Goal: Transaction & Acquisition: Purchase product/service

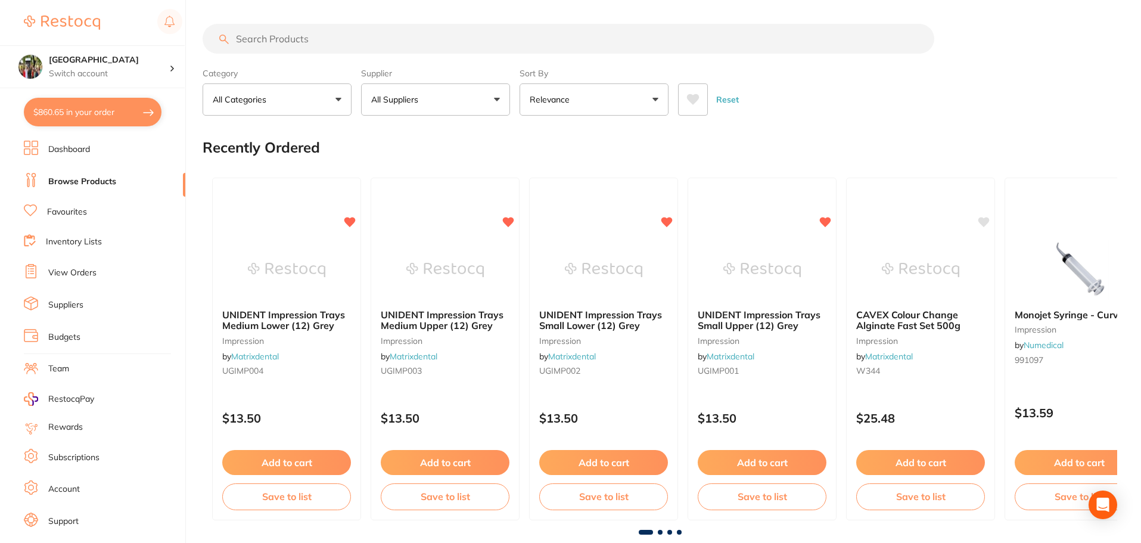
click at [98, 108] on button "$860.65 in your order" at bounding box center [93, 112] width 138 height 29
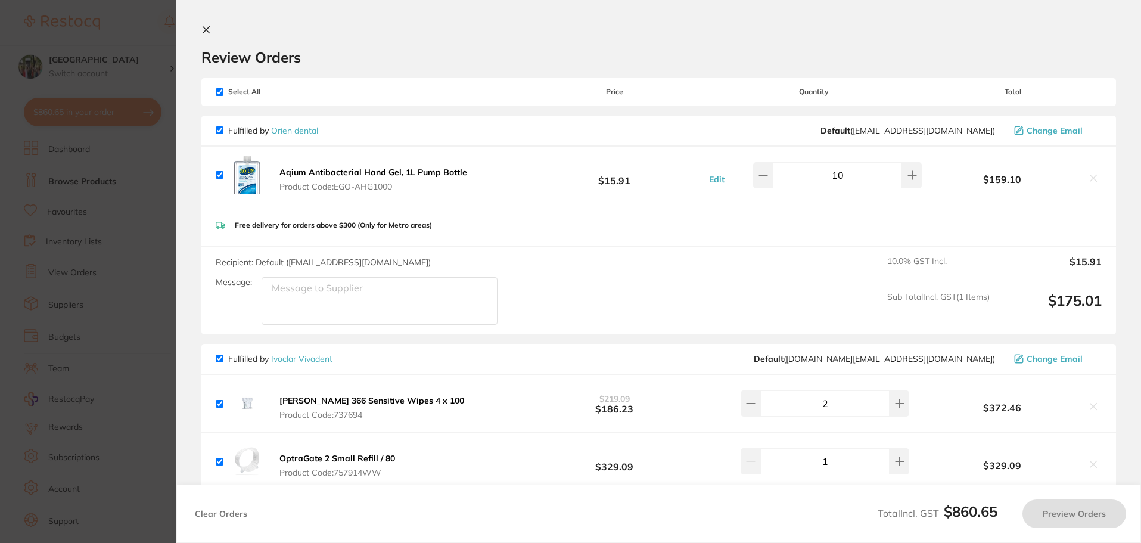
checkbox input "true"
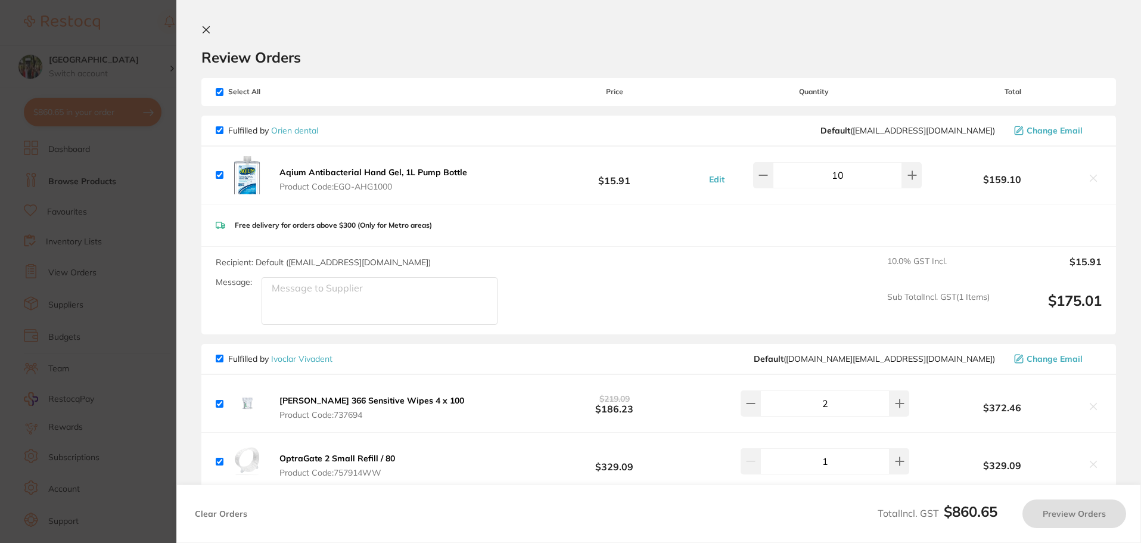
checkbox input "true"
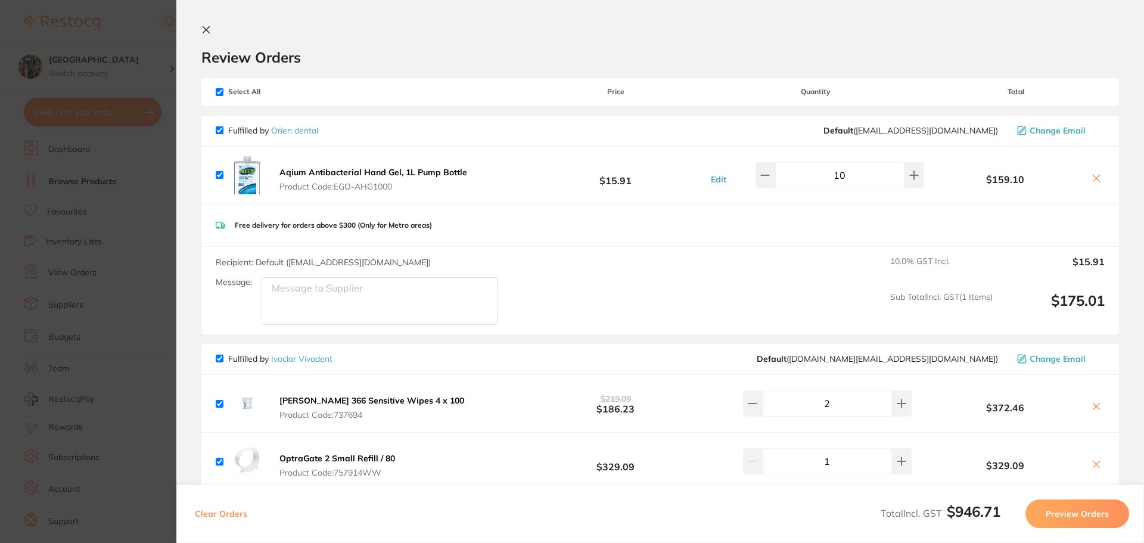
click at [203, 33] on icon at bounding box center [206, 30] width 7 height 7
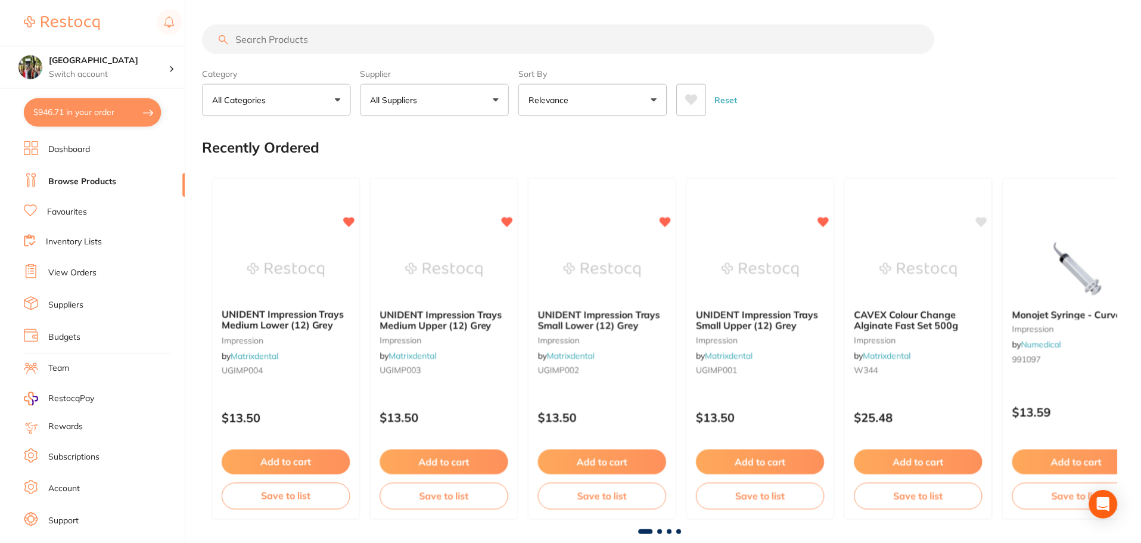
scroll to position [5, 0]
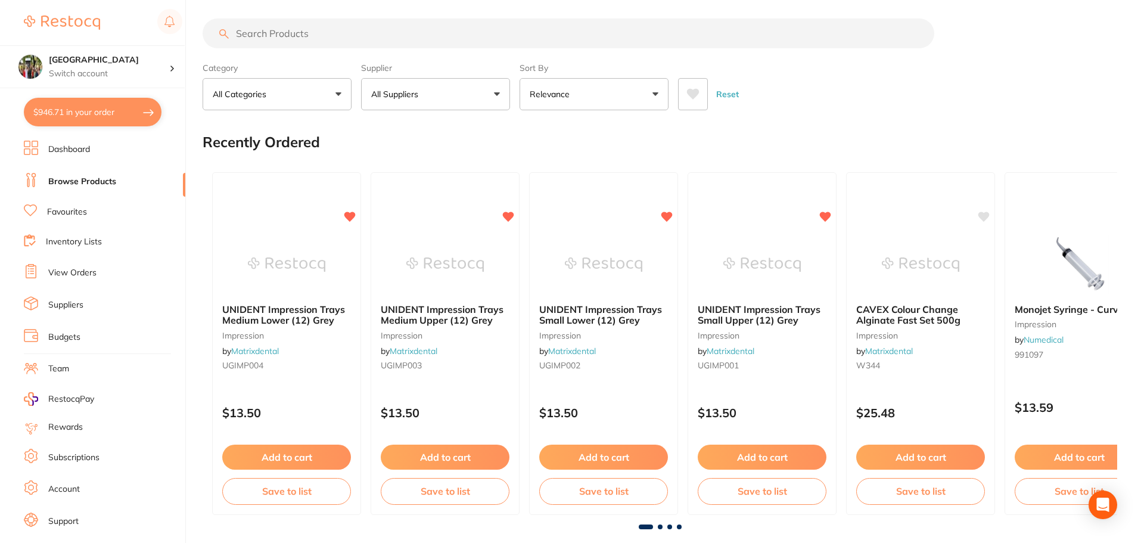
click at [84, 273] on link "View Orders" at bounding box center [72, 273] width 48 height 12
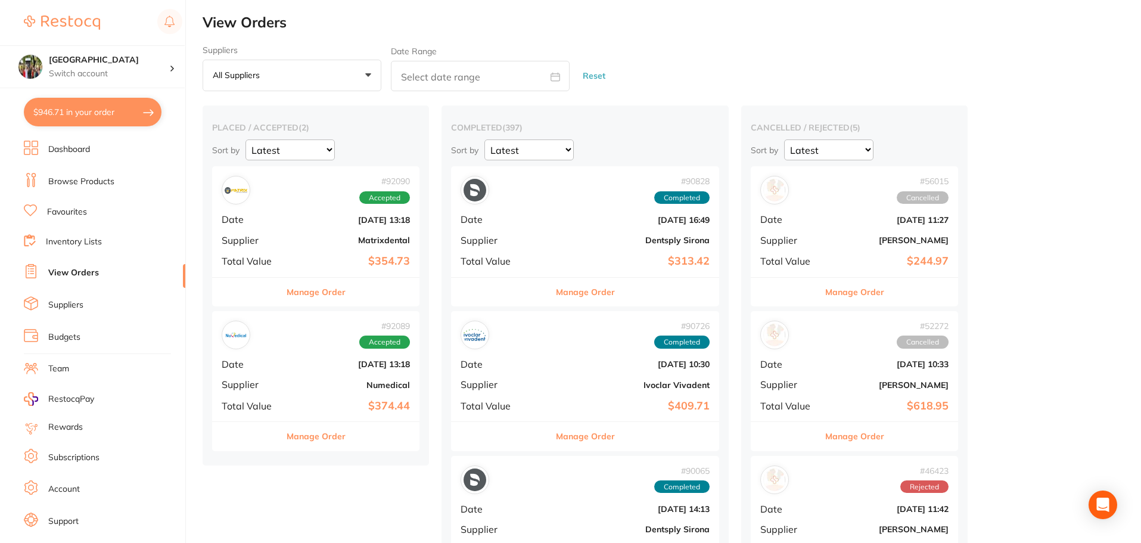
click at [80, 119] on button "$946.71 in your order" at bounding box center [93, 112] width 138 height 29
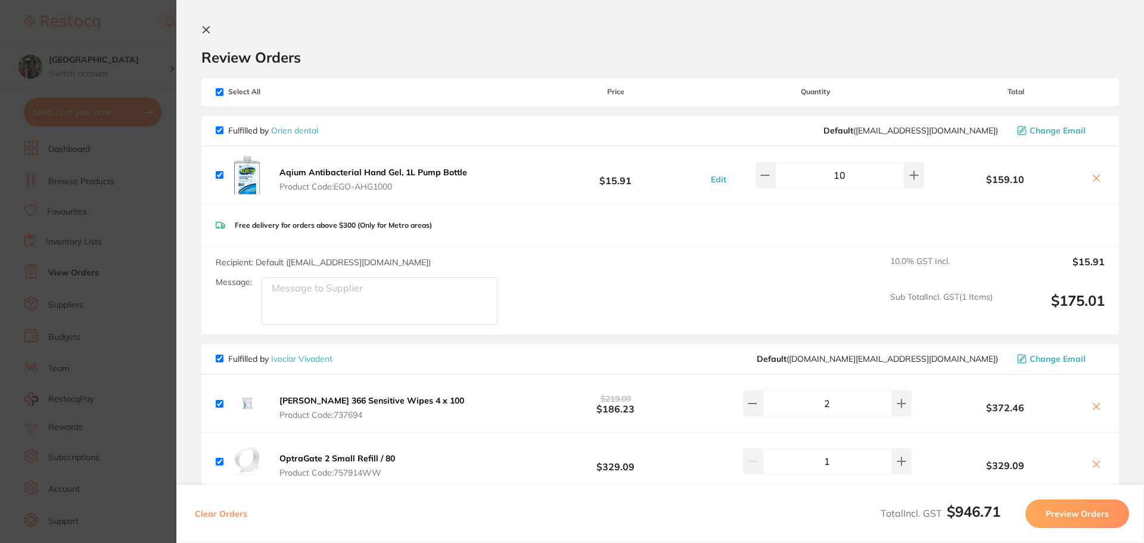
scroll to position [159, 0]
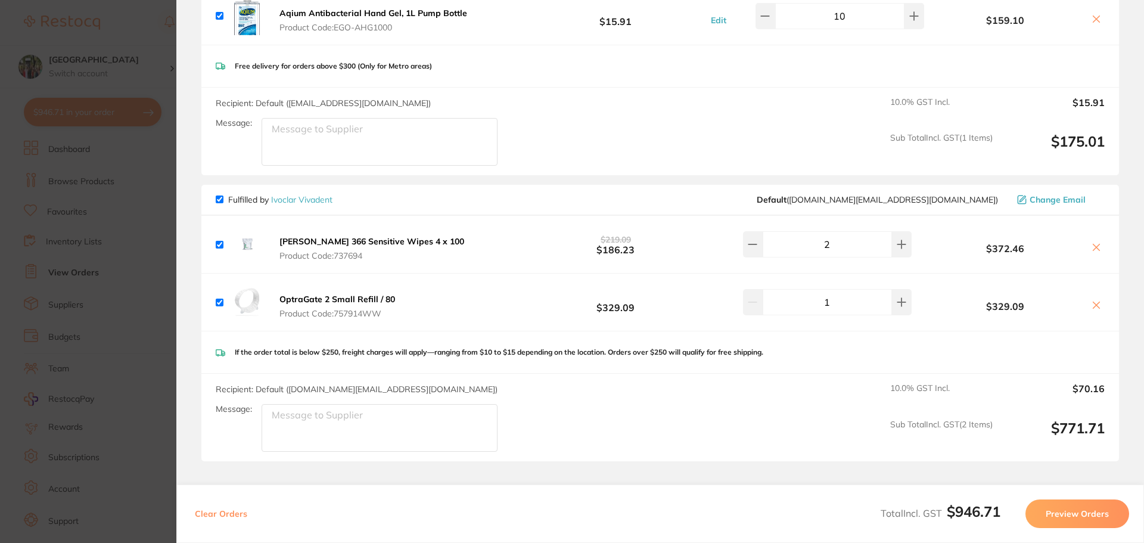
click at [1091, 302] on icon at bounding box center [1096, 305] width 10 height 10
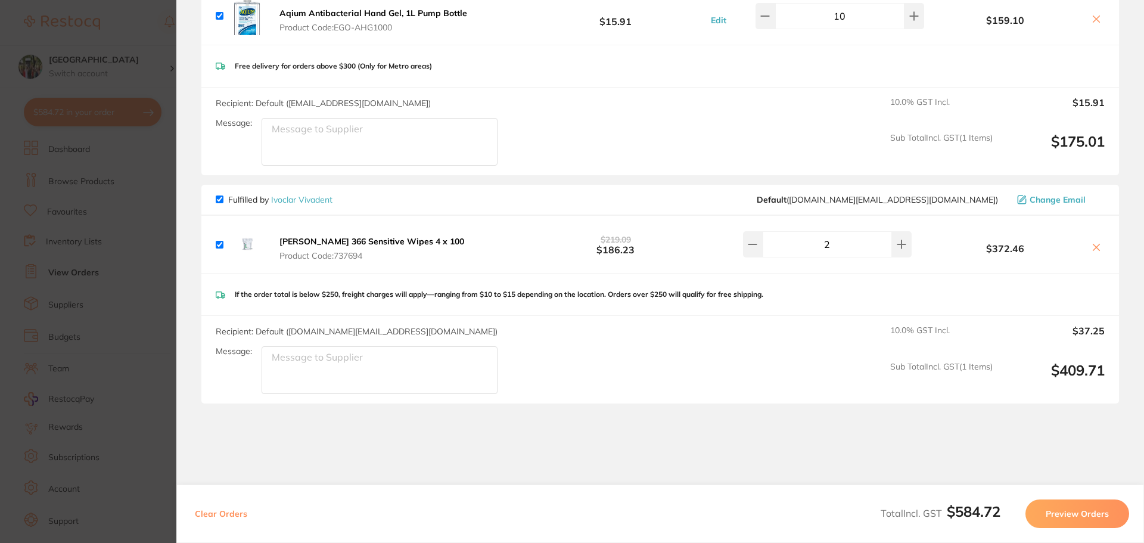
checkbox input "true"
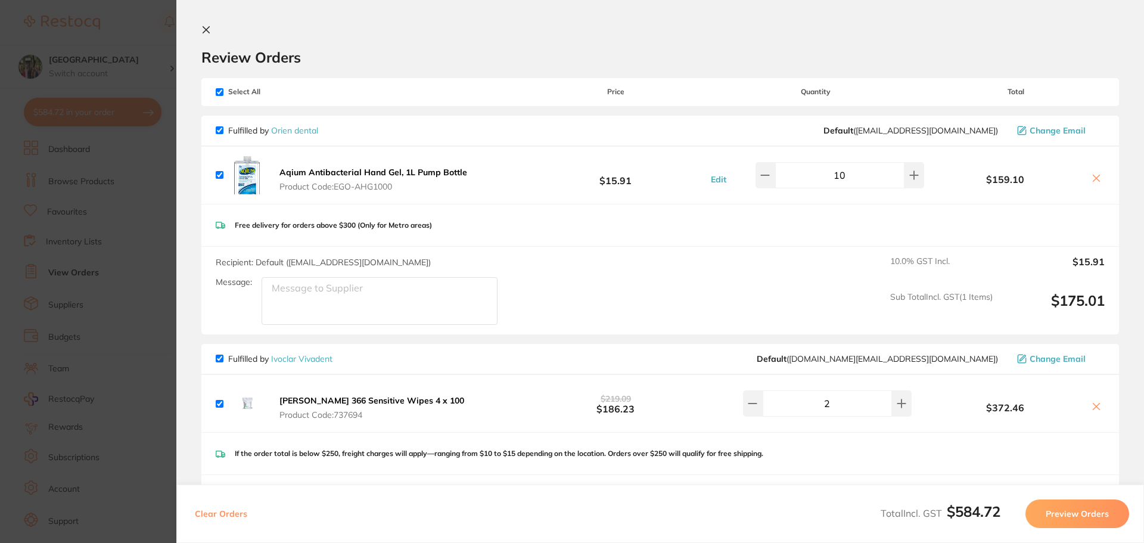
click at [203, 30] on icon at bounding box center [206, 30] width 10 height 10
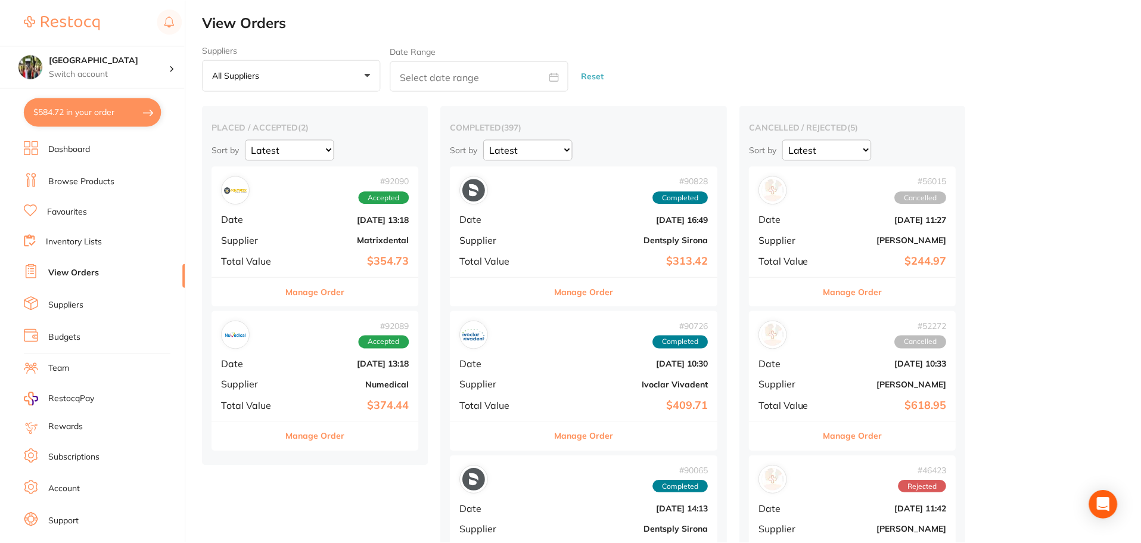
scroll to position [5, 0]
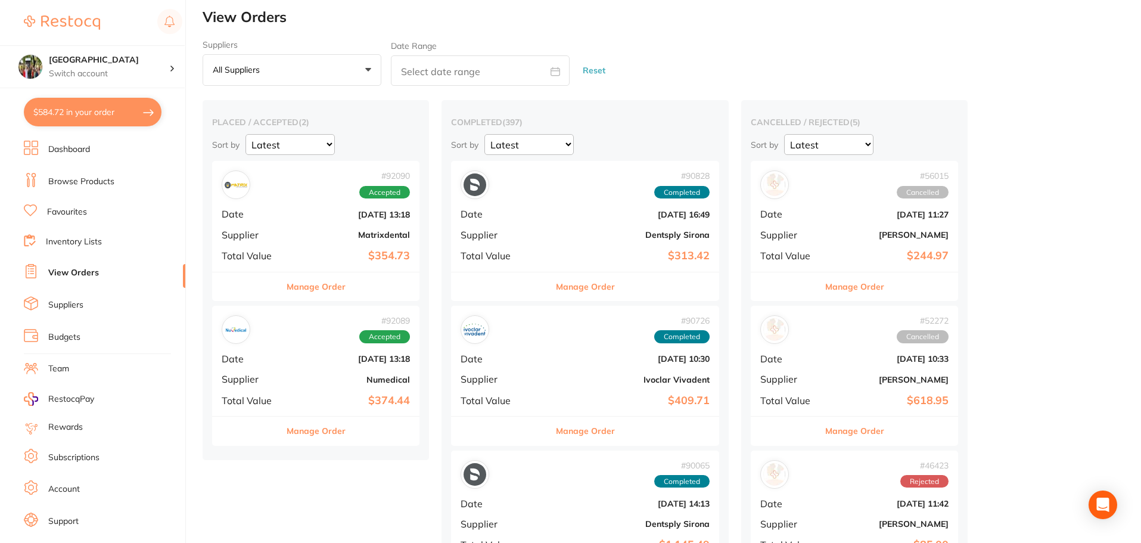
click at [69, 185] on link "Browse Products" at bounding box center [81, 182] width 66 height 12
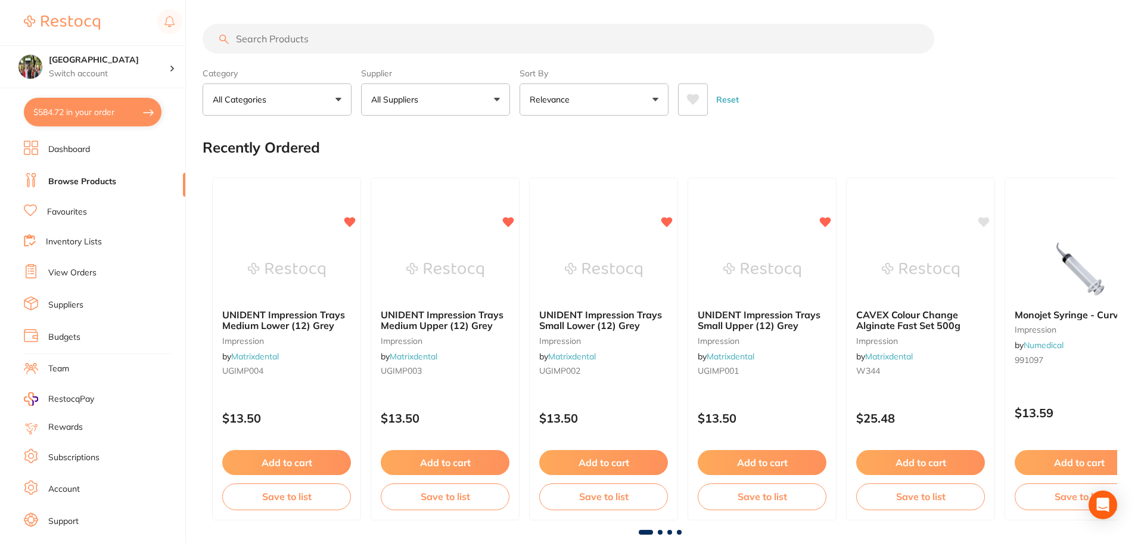
click at [313, 42] on input "search" at bounding box center [569, 39] width 732 height 30
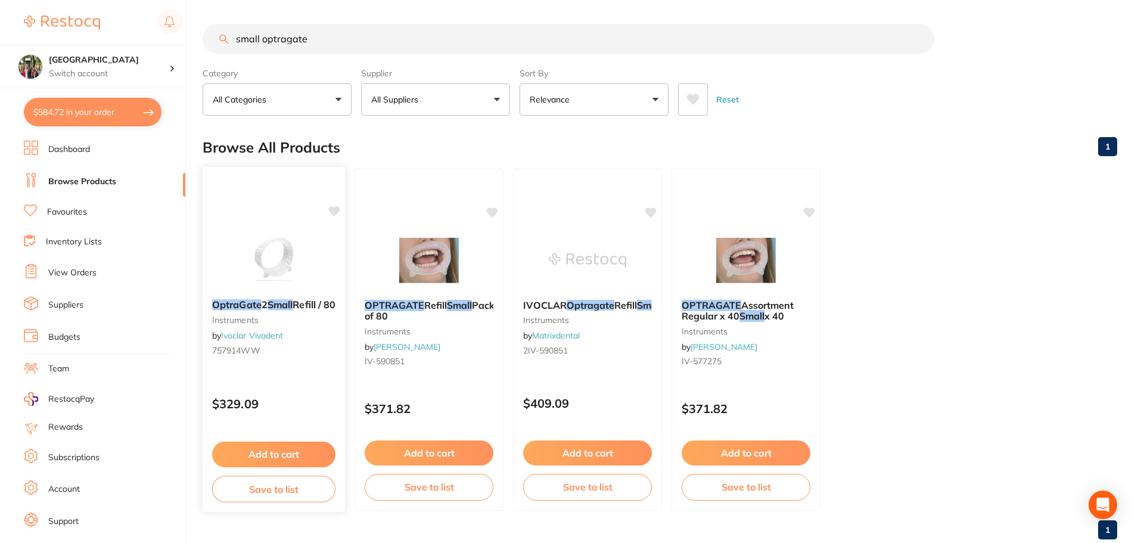
click at [251, 310] on b "OptraGate 2 Small Refill / 80" at bounding box center [273, 304] width 123 height 11
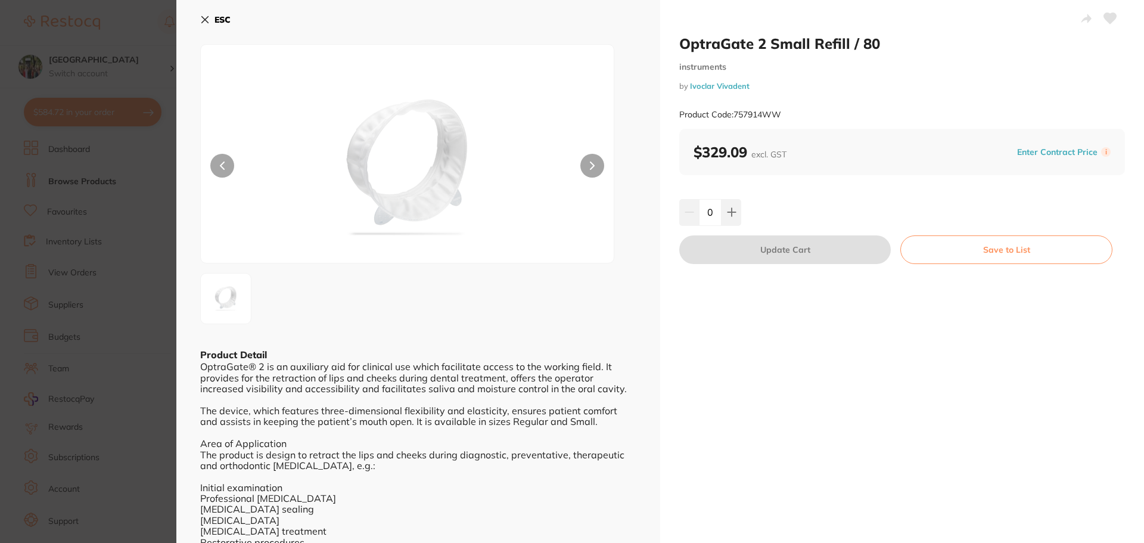
click at [195, 19] on div "ESC Product Detail OptraGate® 2 is an auxiliary aid for clinical use which faci…" at bounding box center [418, 311] width 484 height 623
click at [201, 19] on icon at bounding box center [205, 20] width 10 height 10
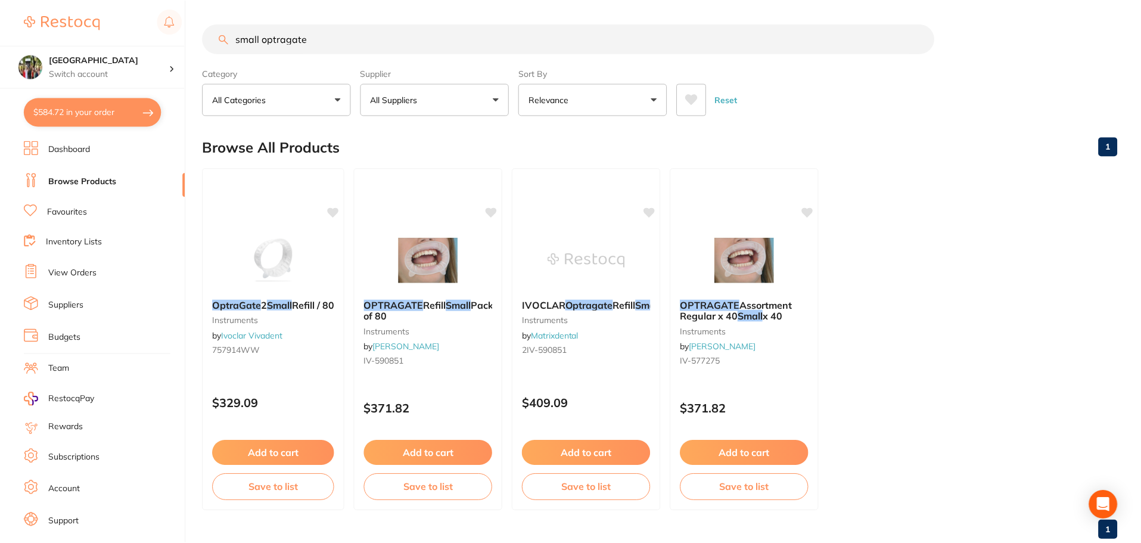
scroll to position [5, 0]
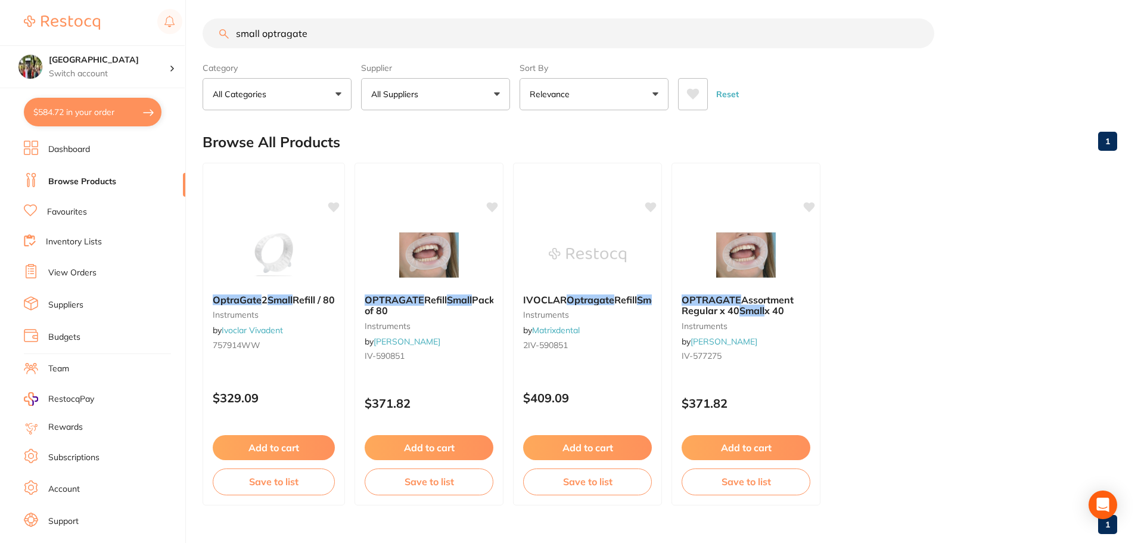
click at [390, 99] on p "All Suppliers" at bounding box center [397, 94] width 52 height 12
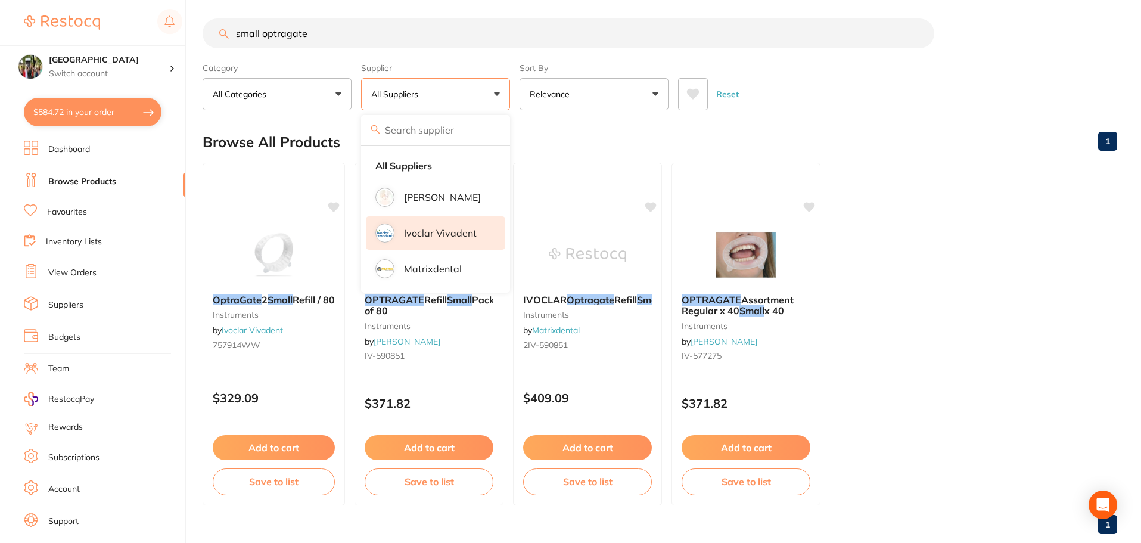
click at [416, 235] on p "Ivoclar Vivadent" at bounding box center [440, 233] width 73 height 11
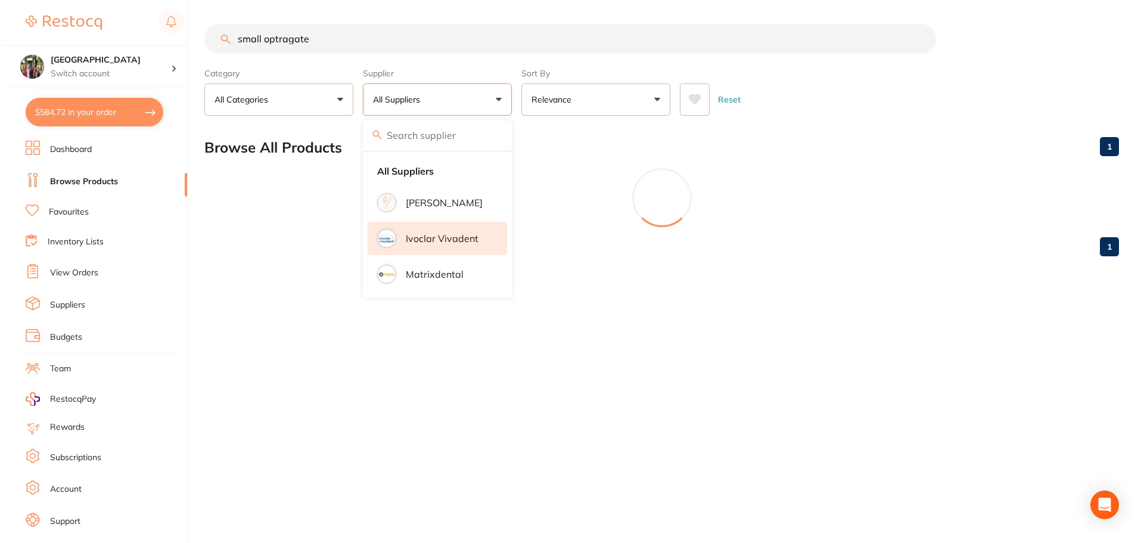
scroll to position [0, 0]
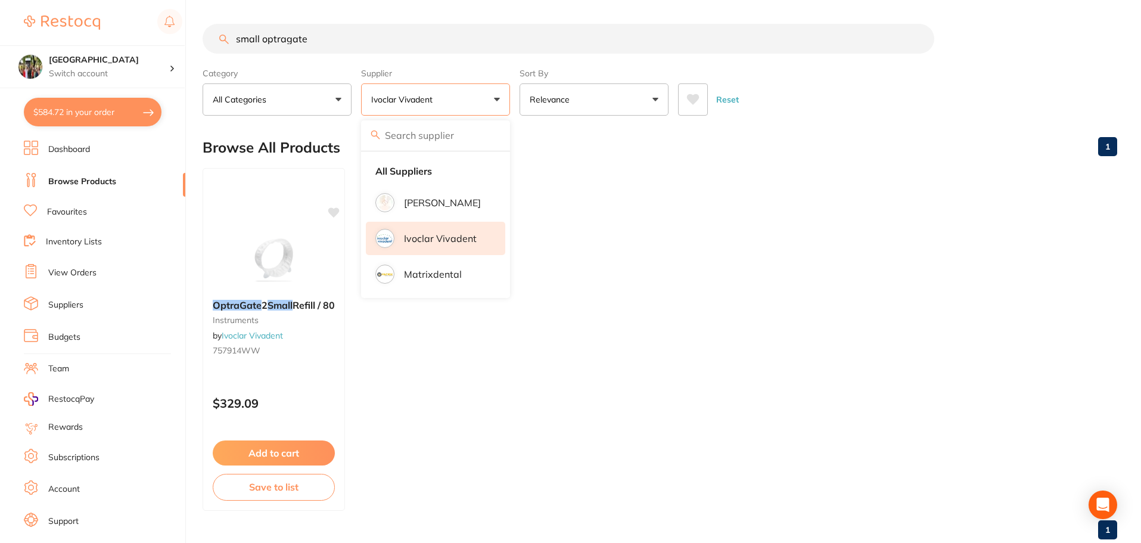
click at [377, 39] on input "small optragate" at bounding box center [569, 39] width 732 height 30
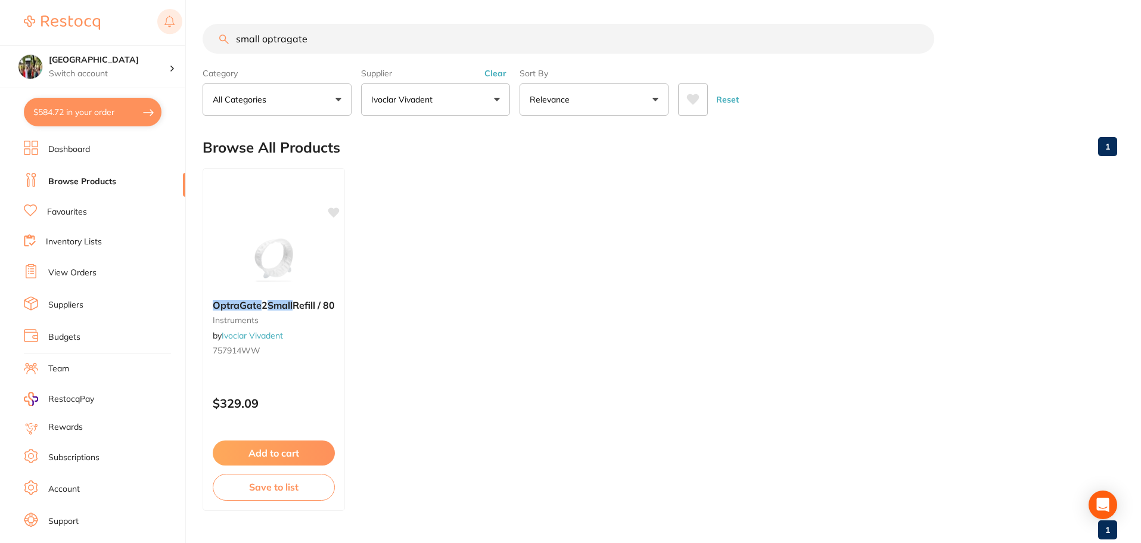
drag, startPoint x: 262, startPoint y: 38, endPoint x: 181, endPoint y: 36, distance: 80.4
click at [184, 36] on div "$584.72 Wanneroo Dental Centre Switch account Wanneroo Dental Centre $584.72 in…" at bounding box center [570, 271] width 1141 height 543
type input "optragate"
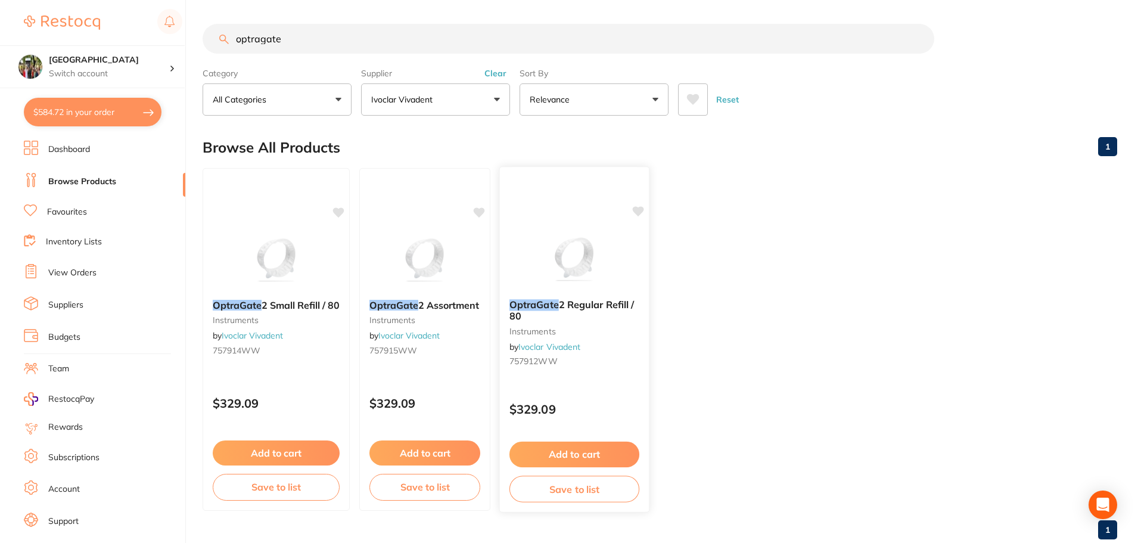
click at [539, 318] on b "OptraGate 2 Regular Refill / 80" at bounding box center [574, 310] width 130 height 22
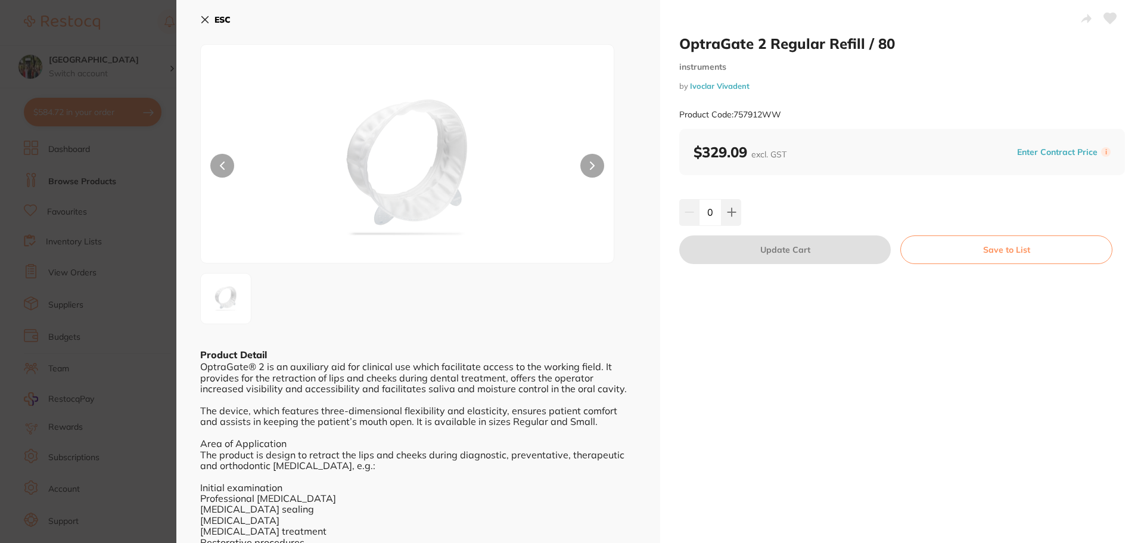
click at [209, 21] on icon at bounding box center [205, 20] width 10 height 10
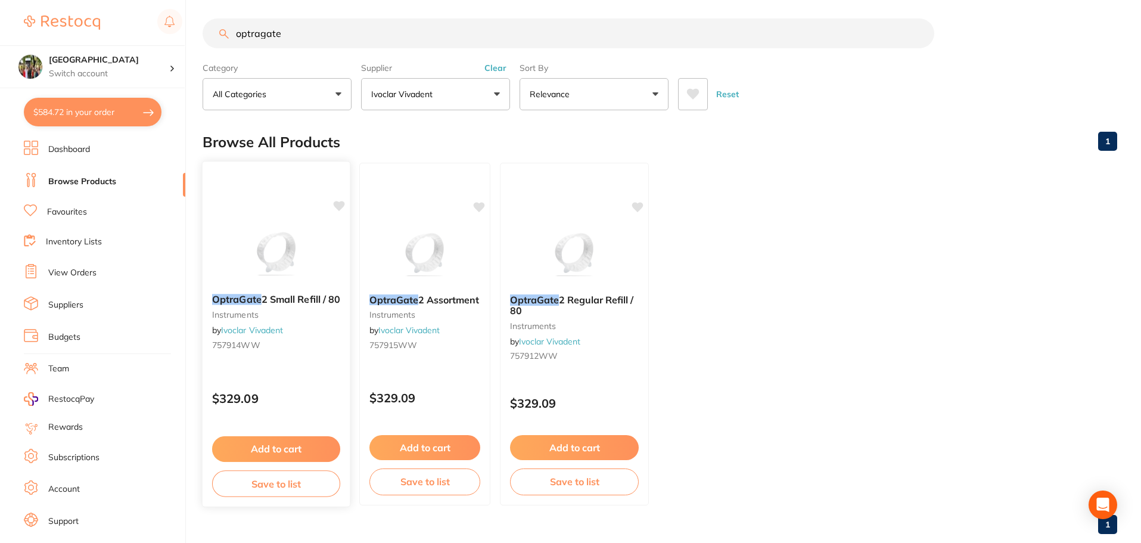
click at [232, 280] on div at bounding box center [276, 254] width 147 height 60
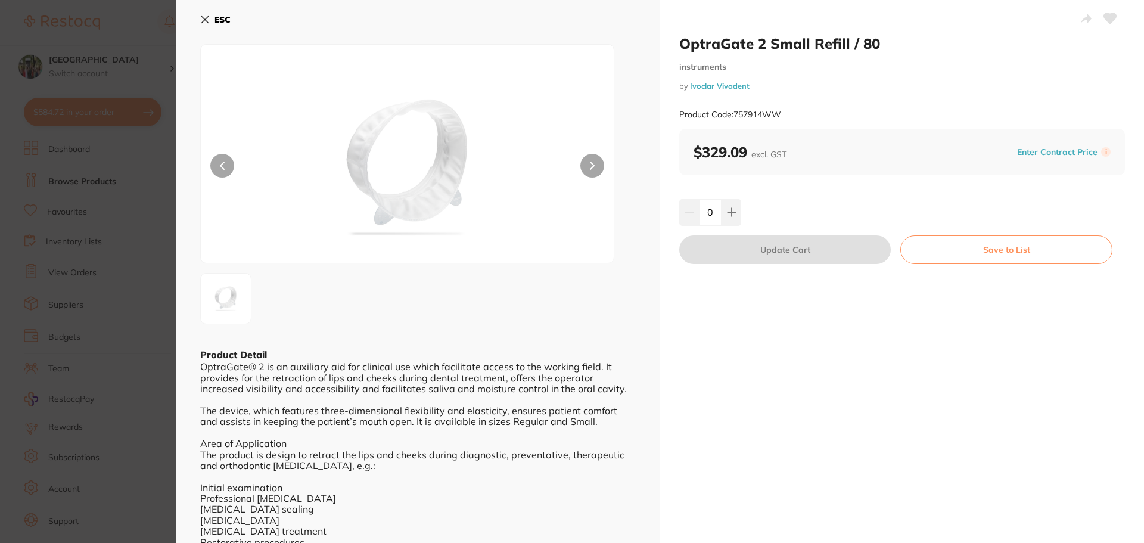
click at [202, 21] on icon at bounding box center [205, 20] width 10 height 10
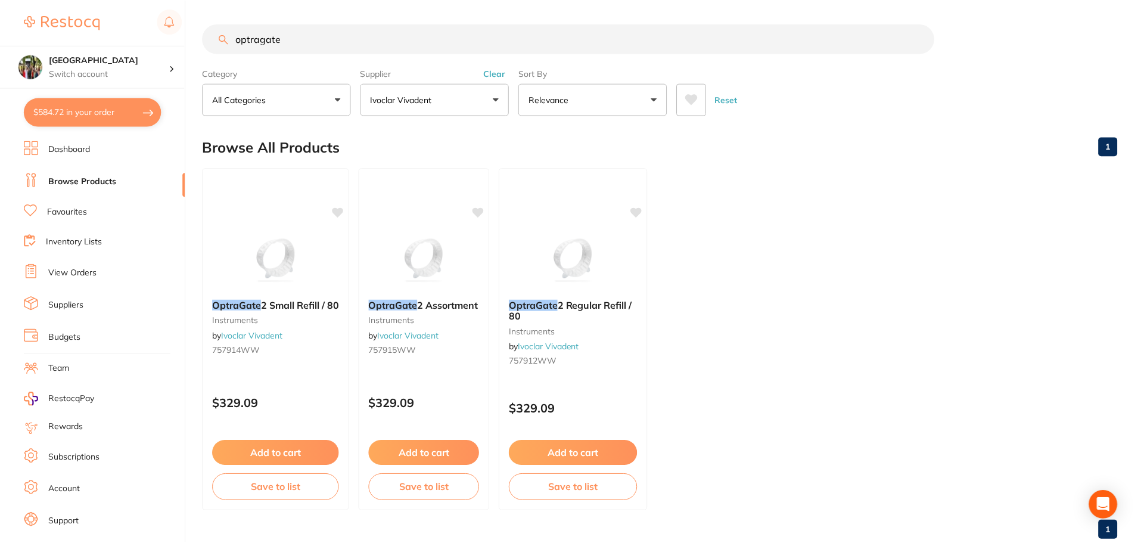
scroll to position [5, 0]
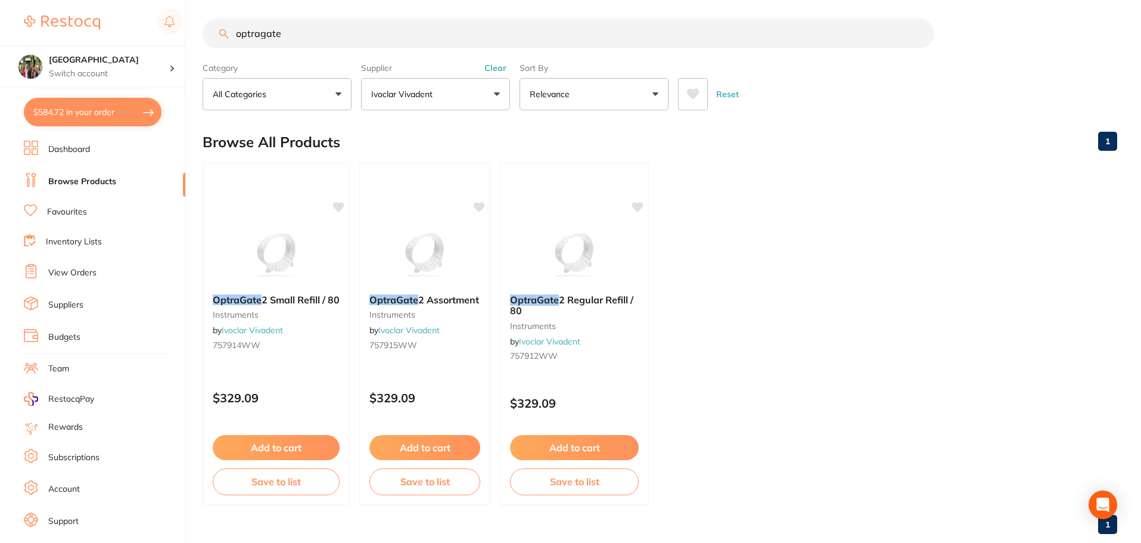
click at [461, 91] on button "Ivoclar Vivadent" at bounding box center [435, 94] width 149 height 32
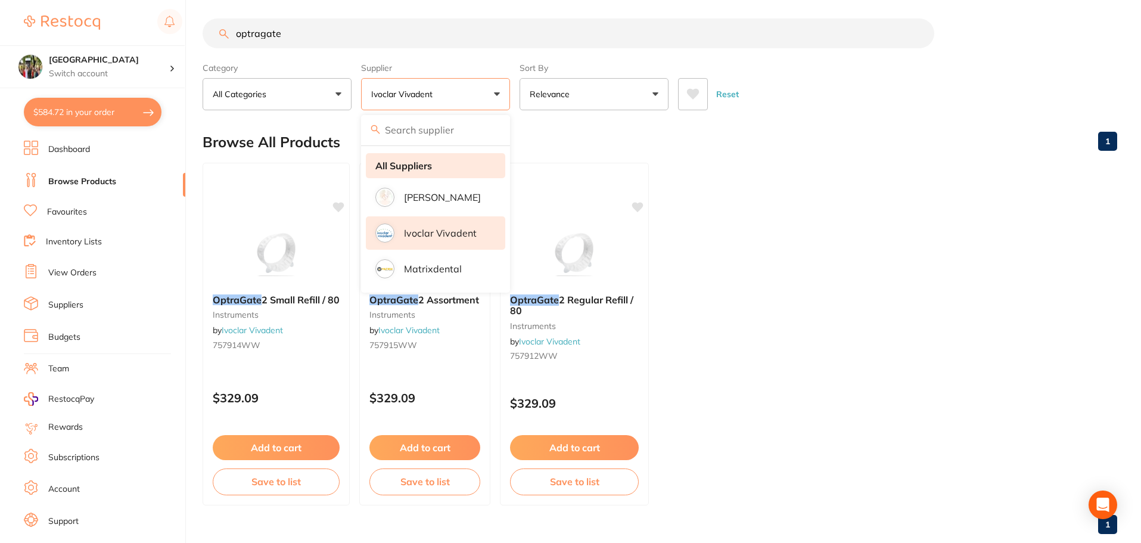
click at [449, 168] on li "All Suppliers" at bounding box center [435, 165] width 139 height 25
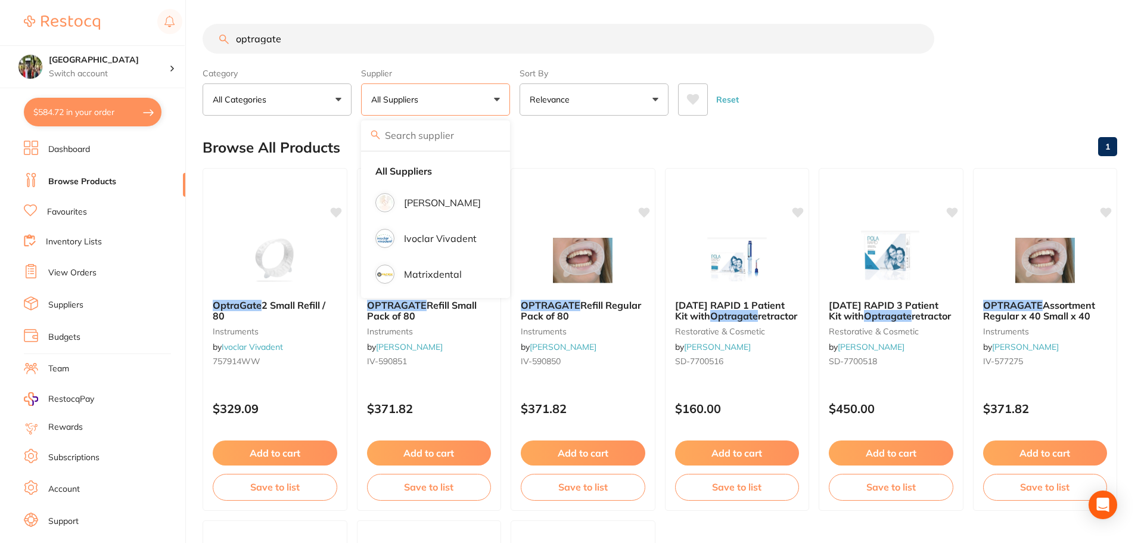
click at [318, 36] on input "optragate" at bounding box center [569, 39] width 732 height 30
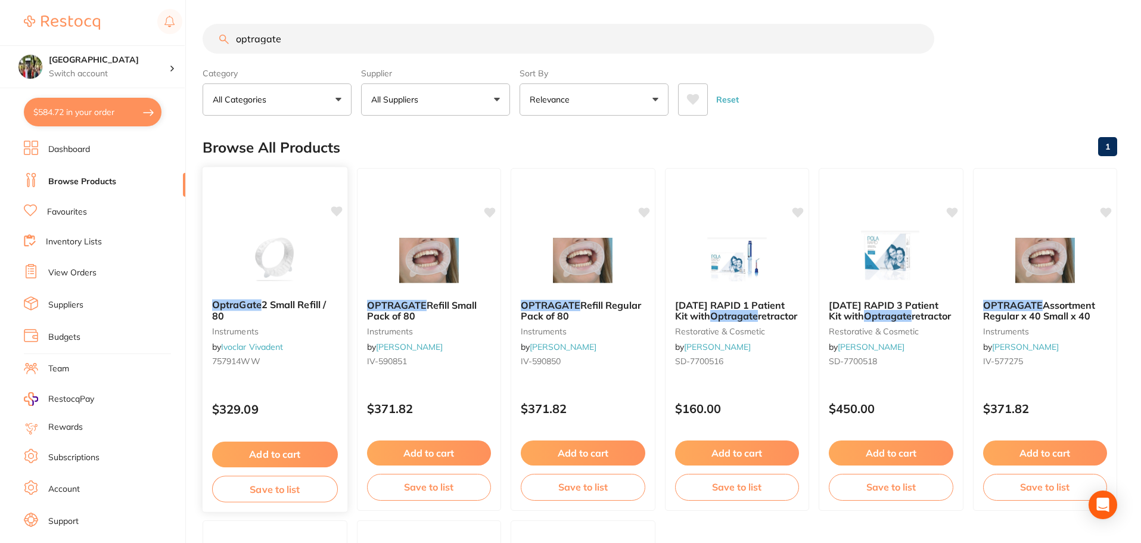
click at [286, 444] on button "Add to cart" at bounding box center [275, 454] width 126 height 26
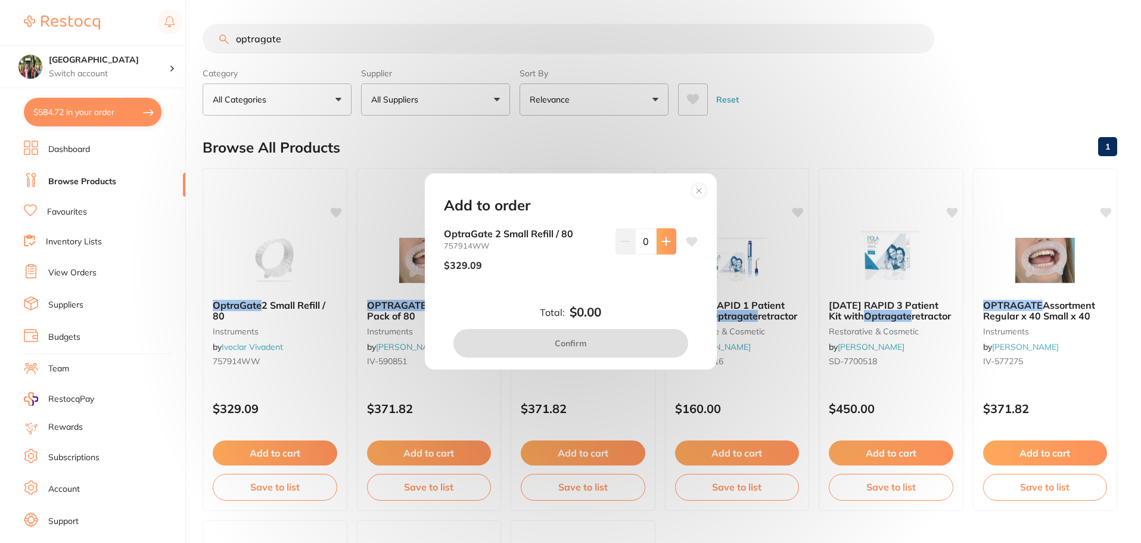
click at [661, 238] on icon at bounding box center [666, 242] width 10 height 10
type input "1"
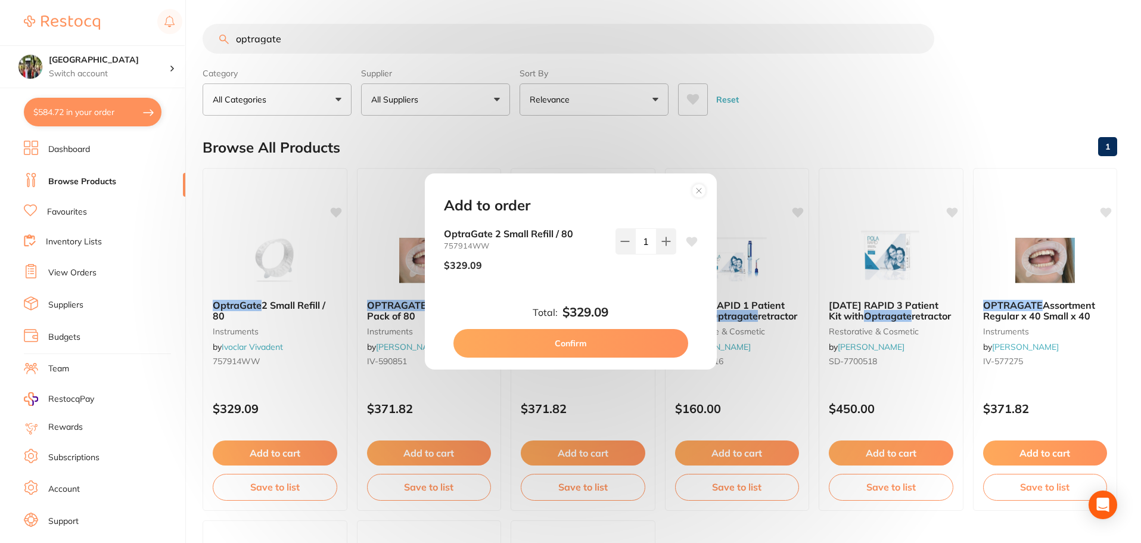
click at [649, 343] on button "Confirm" at bounding box center [570, 343] width 235 height 29
checkbox input "false"
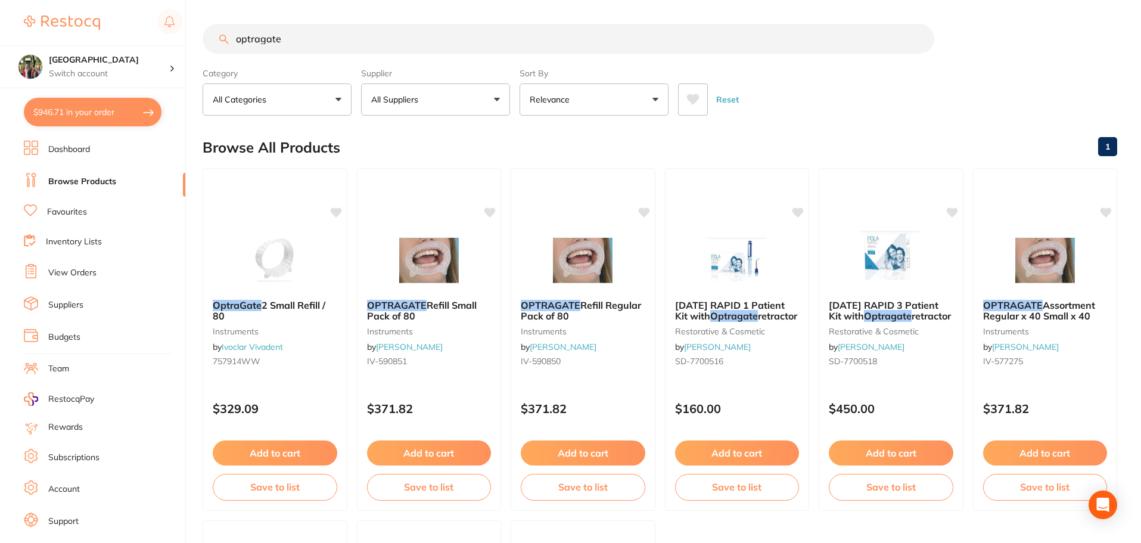
click at [104, 115] on button "$946.71 in your order" at bounding box center [93, 112] width 138 height 29
checkbox input "true"
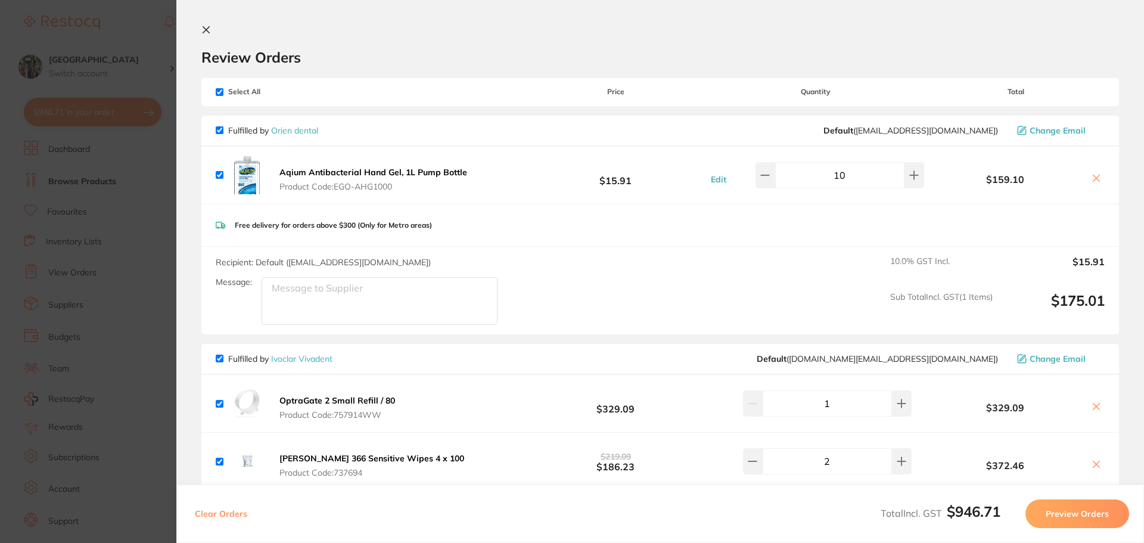
click at [207, 32] on icon at bounding box center [206, 30] width 10 height 10
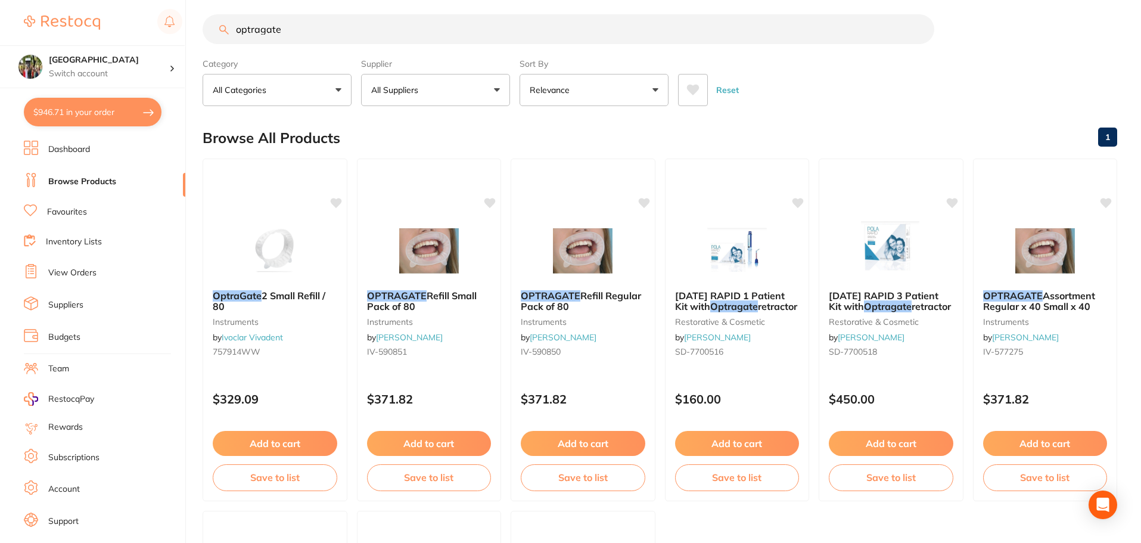
drag, startPoint x: 304, startPoint y: 33, endPoint x: 102, endPoint y: 31, distance: 201.4
click at [102, 31] on div "$946.71 Wanneroo Dental Centre Switch account Wanneroo Dental Centre $946.71 in…" at bounding box center [570, 261] width 1141 height 543
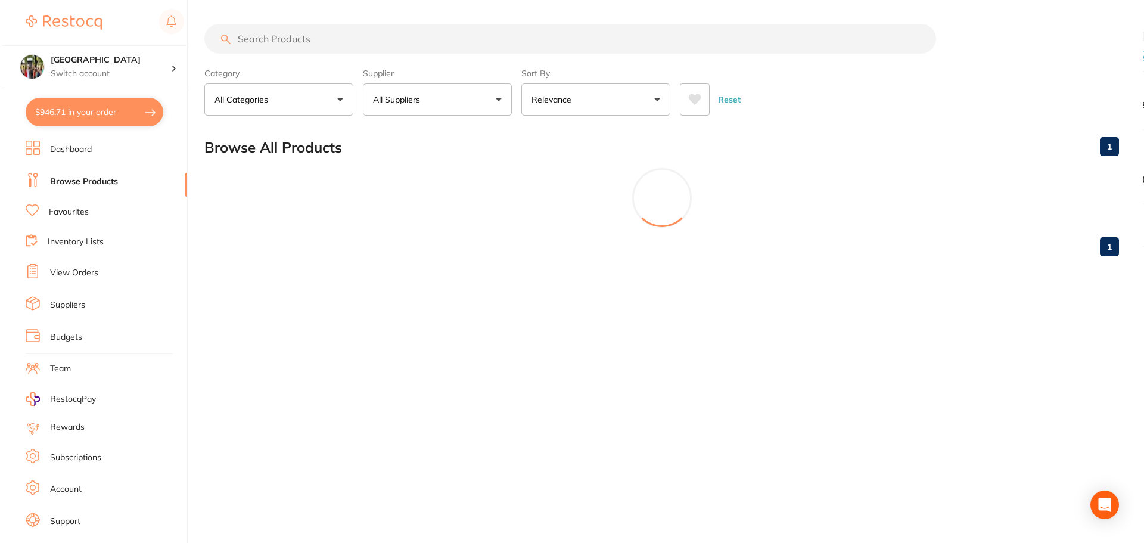
scroll to position [0, 0]
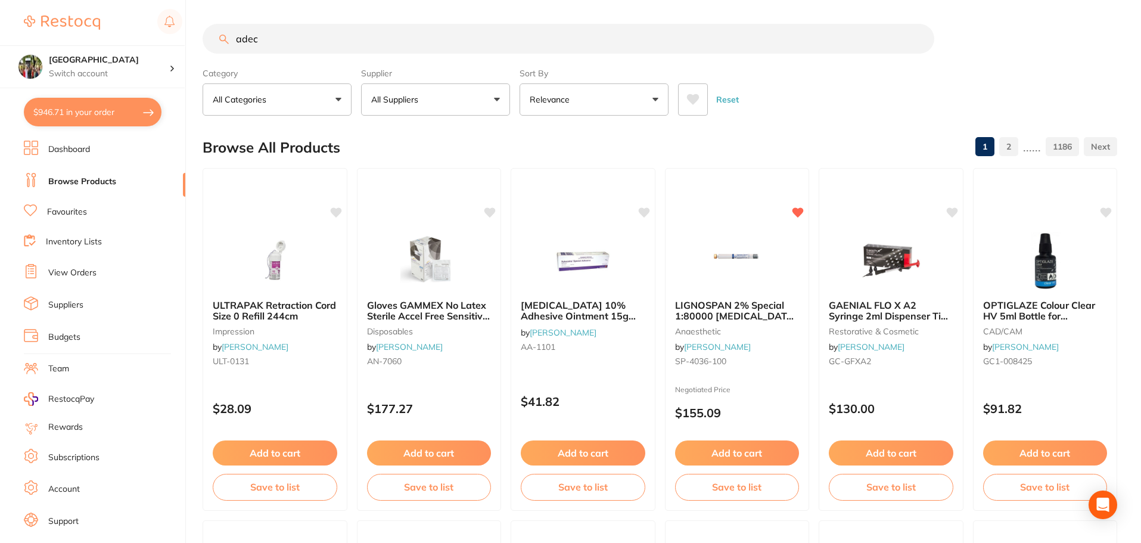
type input "adec"
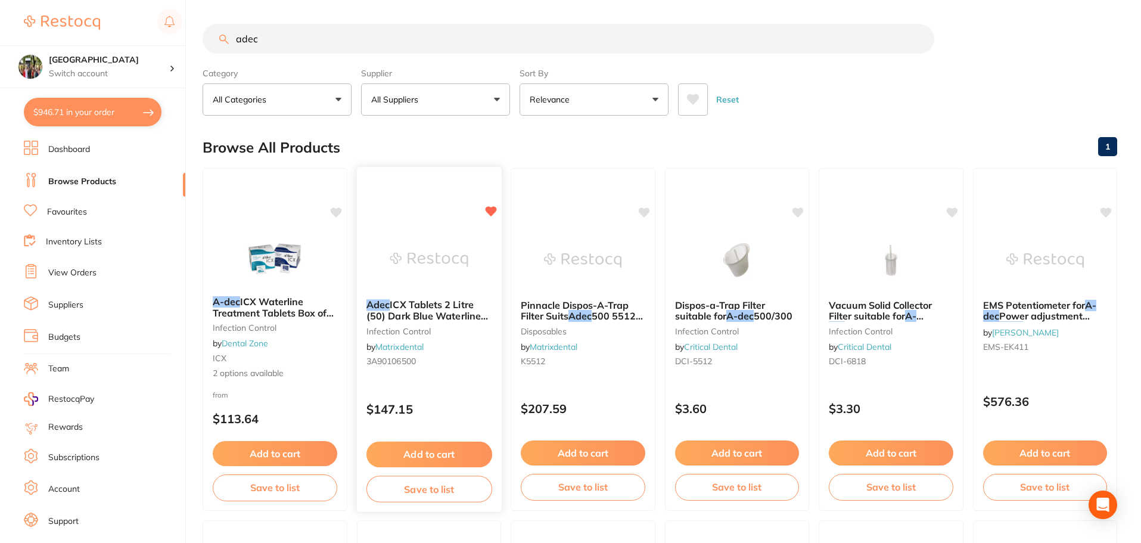
click at [438, 309] on span "ICX Tablets 2 Litre (50) Dark Blue Waterline Tablets" at bounding box center [427, 315] width 122 height 34
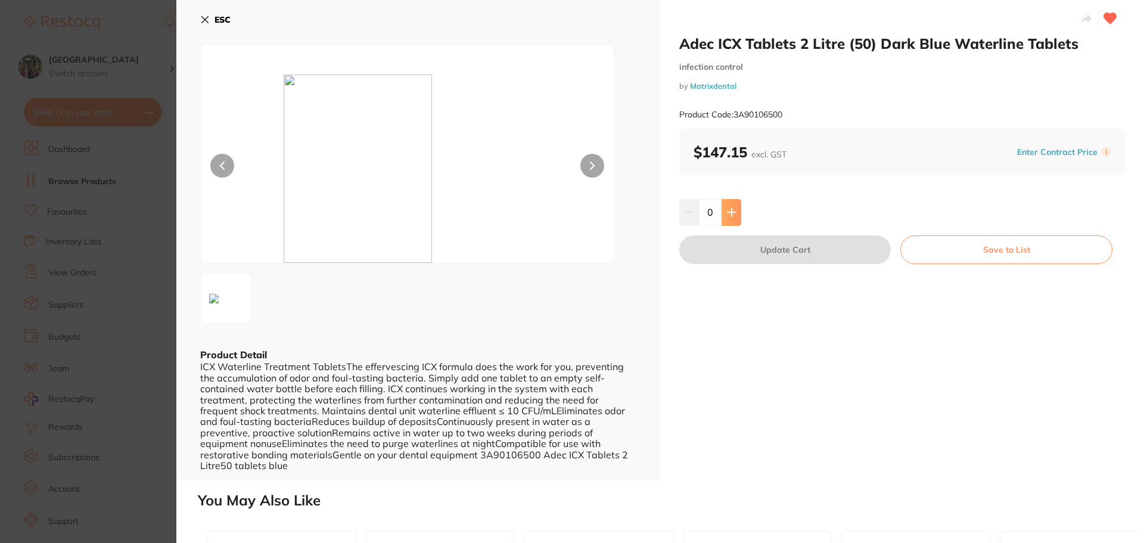
click at [727, 214] on icon at bounding box center [732, 212] width 10 height 10
type input "2"
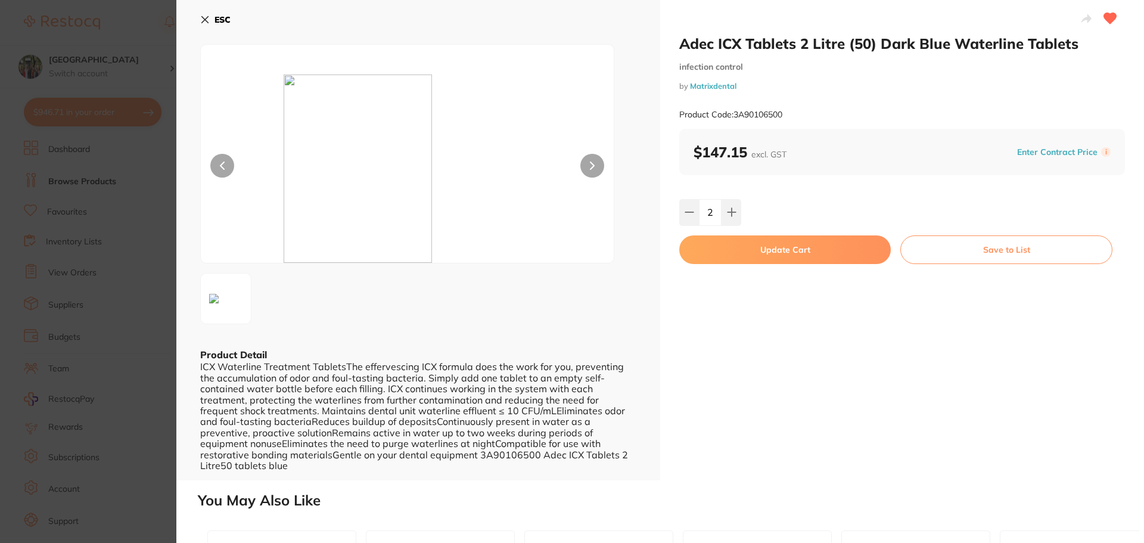
click at [206, 15] on icon at bounding box center [205, 20] width 10 height 10
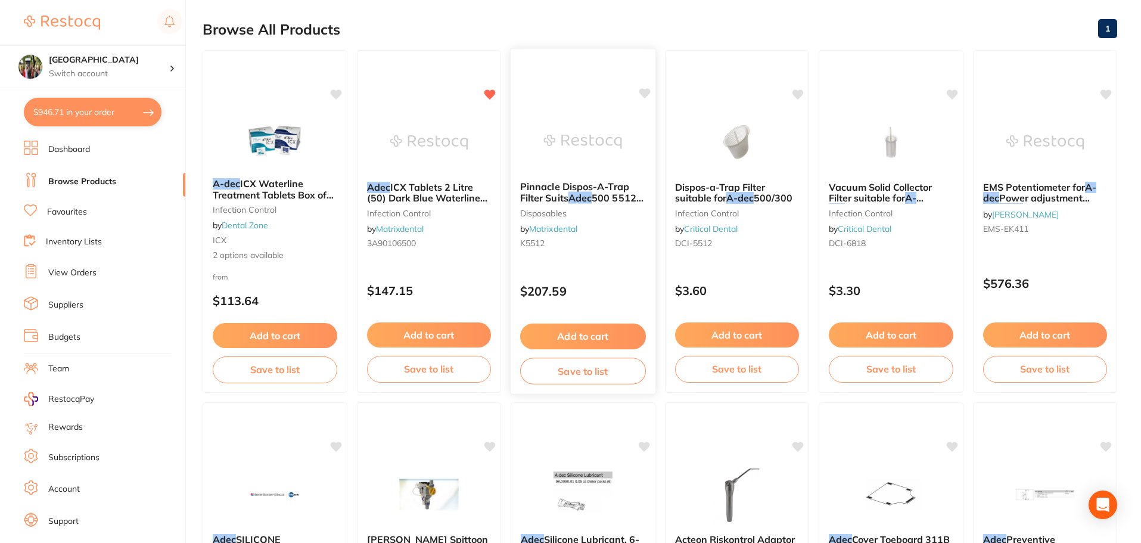
scroll to position [10, 0]
